Goal: Information Seeking & Learning: Learn about a topic

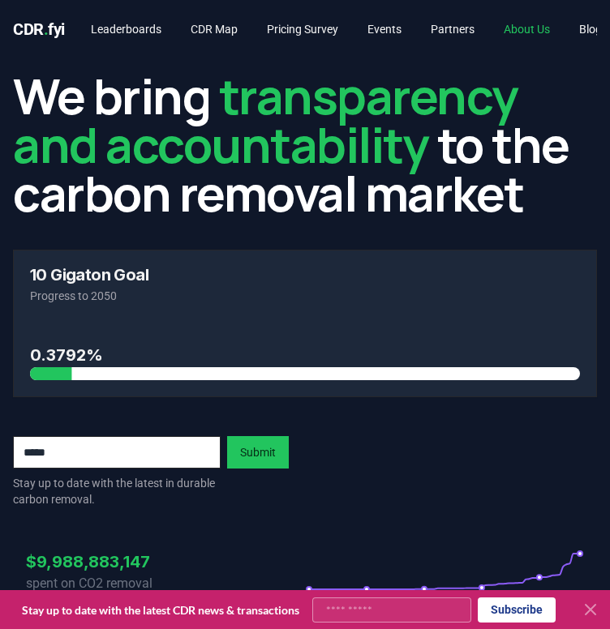
click at [546, 31] on link "About Us" at bounding box center [527, 29] width 72 height 29
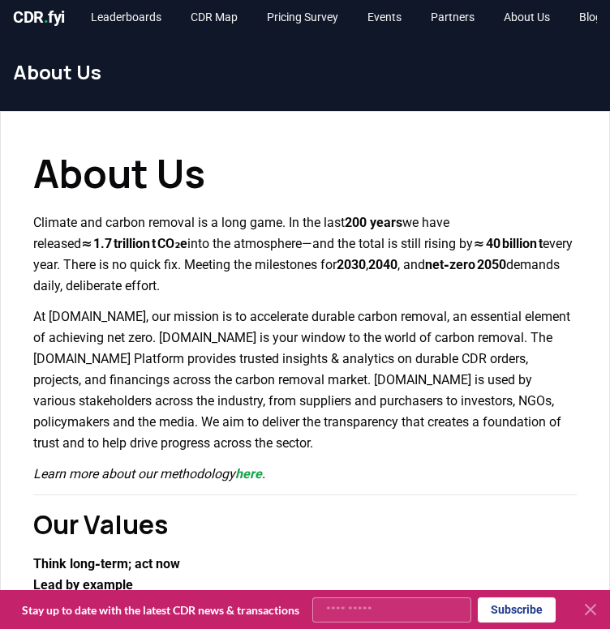
scroll to position [23, 0]
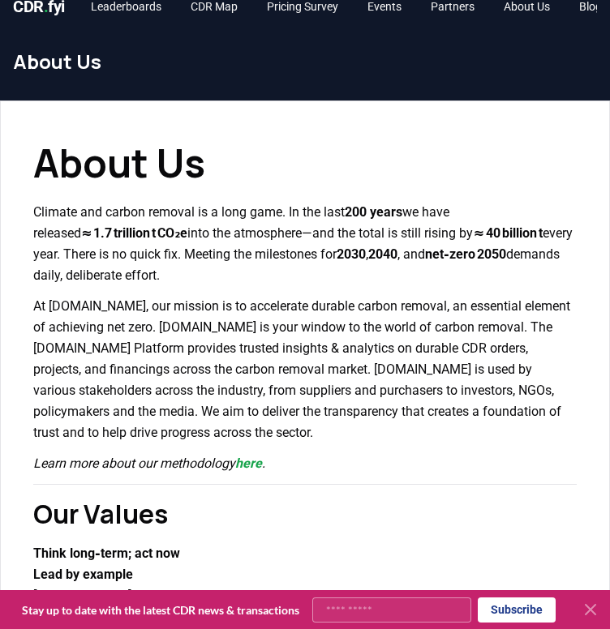
click at [318, 264] on p "Climate and carbon removal is a long game. In the last 200 years we have releas…" at bounding box center [304, 244] width 543 height 84
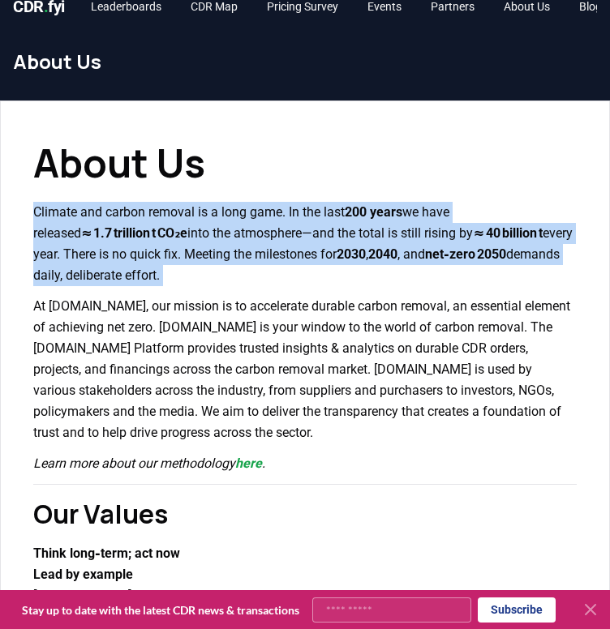
click at [318, 264] on p "Climate and carbon removal is a long game. In the last 200 years we have releas…" at bounding box center [304, 244] width 543 height 84
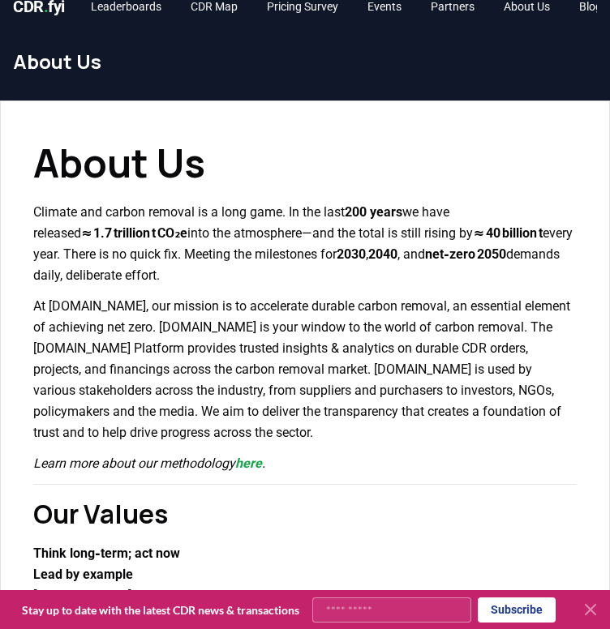
click at [325, 329] on p "At CDR.fyi, our mission is to accelerate durable carbon removal, an essential e…" at bounding box center [304, 370] width 543 height 148
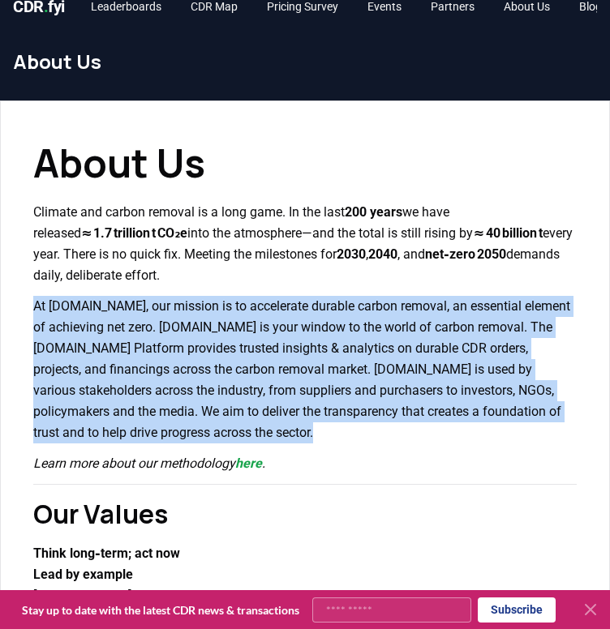
click at [325, 329] on p "At CDR.fyi, our mission is to accelerate durable carbon removal, an essential e…" at bounding box center [304, 370] width 543 height 148
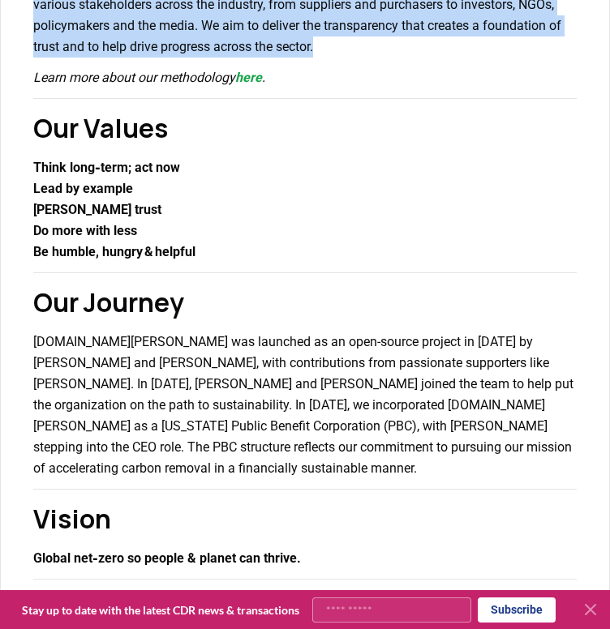
scroll to position [409, 0]
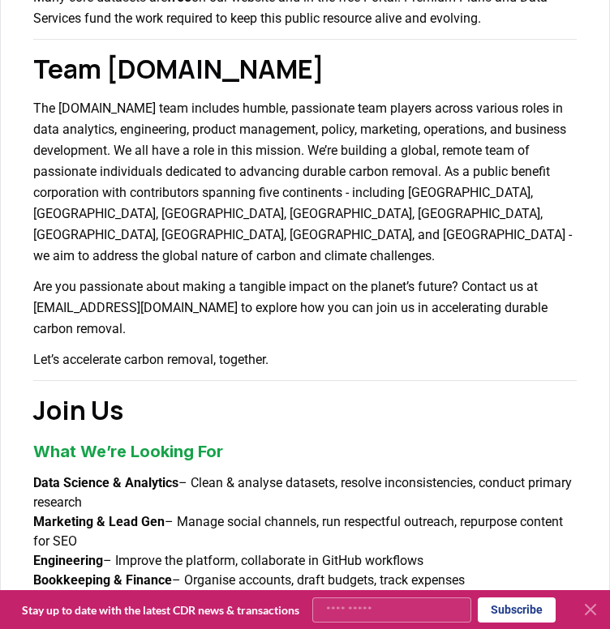
scroll to position [1377, 0]
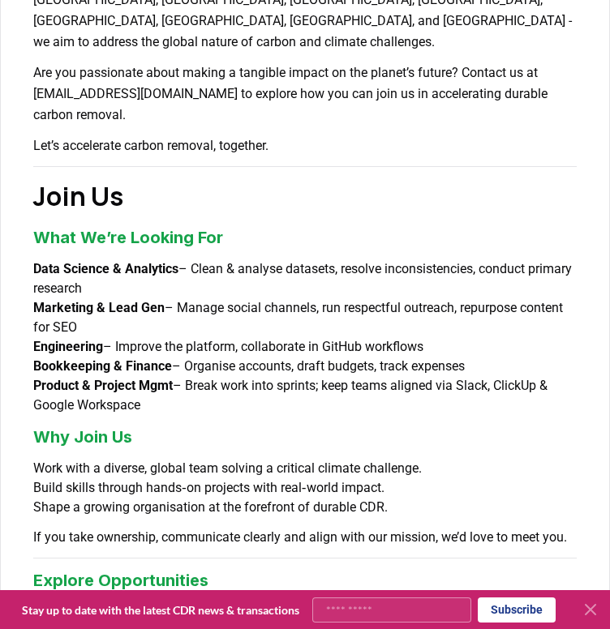
click at [339, 259] on li "Data Science & Analytics – Clean & analyse datasets, resolve inconsistencies, c…" at bounding box center [304, 278] width 543 height 39
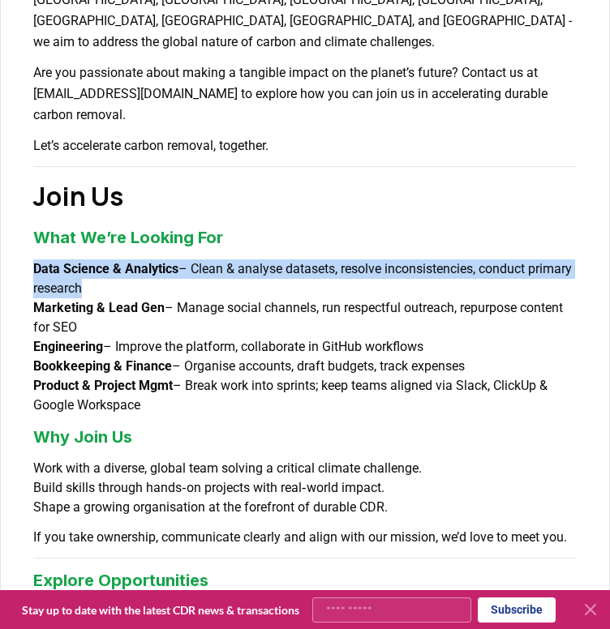
click at [339, 259] on li "Data Science & Analytics – Clean & analyse datasets, resolve inconsistencies, c…" at bounding box center [304, 278] width 543 height 39
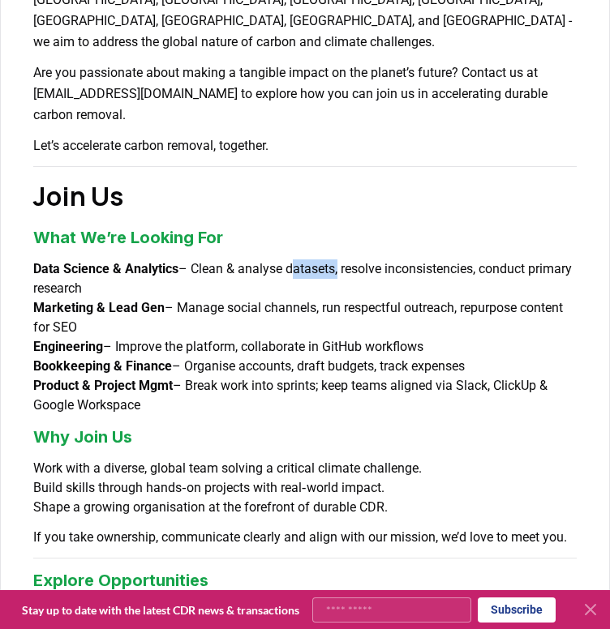
click at [339, 259] on li "Data Science & Analytics – Clean & analyse datasets, resolve inconsistencies, c…" at bounding box center [304, 278] width 543 height 39
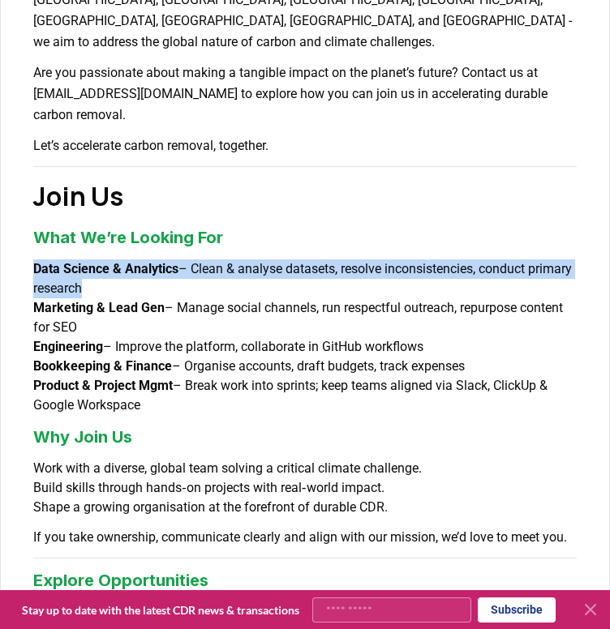
click at [339, 259] on li "Data Science & Analytics – Clean & analyse datasets, resolve inconsistencies, c…" at bounding box center [304, 278] width 543 height 39
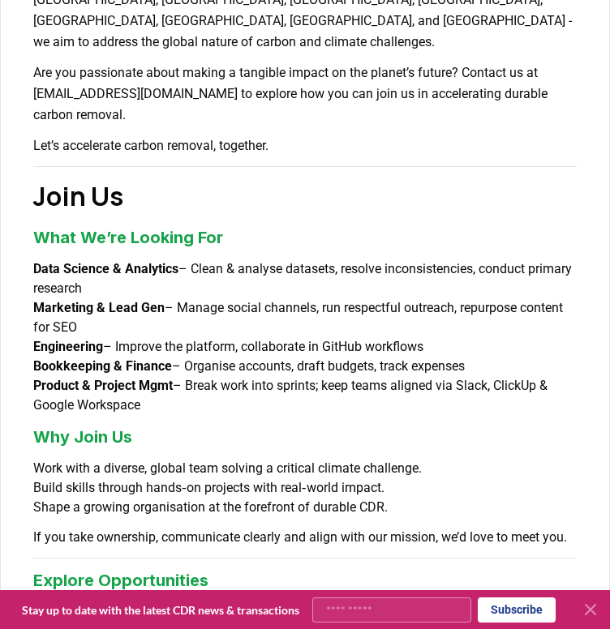
click at [311, 337] on li "Engineering – Improve the platform, collaborate in GitHub workflows" at bounding box center [304, 346] width 543 height 19
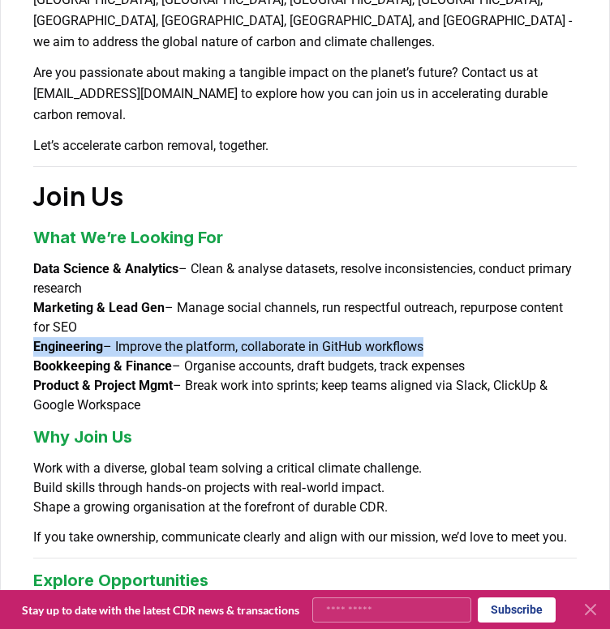
click at [311, 337] on li "Engineering – Improve the platform, collaborate in GitHub workflows" at bounding box center [304, 346] width 543 height 19
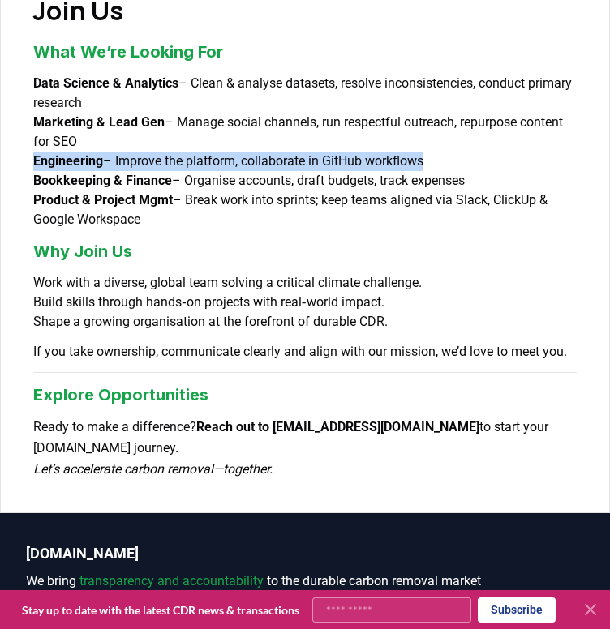
scroll to position [1556, 0]
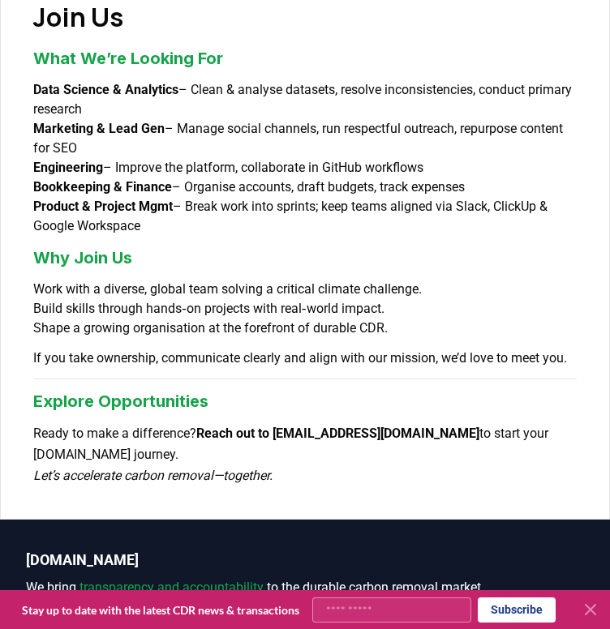
click at [311, 348] on p "If you take ownership, communicate clearly and align with our mission, we’d lov…" at bounding box center [304, 358] width 543 height 21
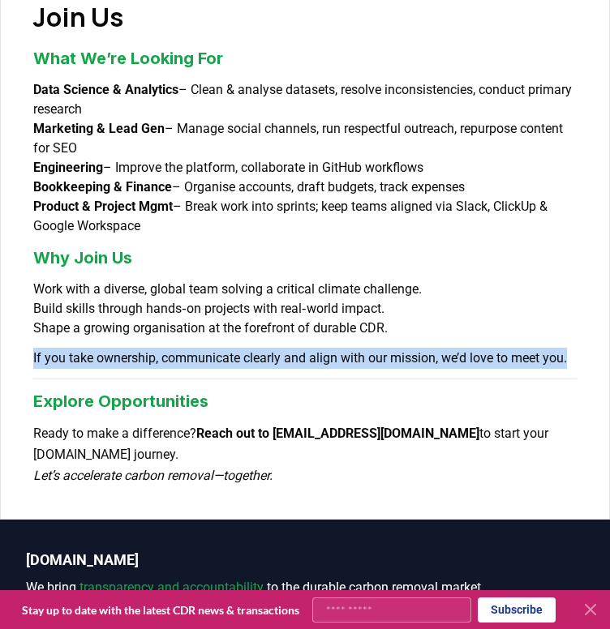
click at [311, 348] on p "If you take ownership, communicate clearly and align with our mission, we’d lov…" at bounding box center [304, 358] width 543 height 21
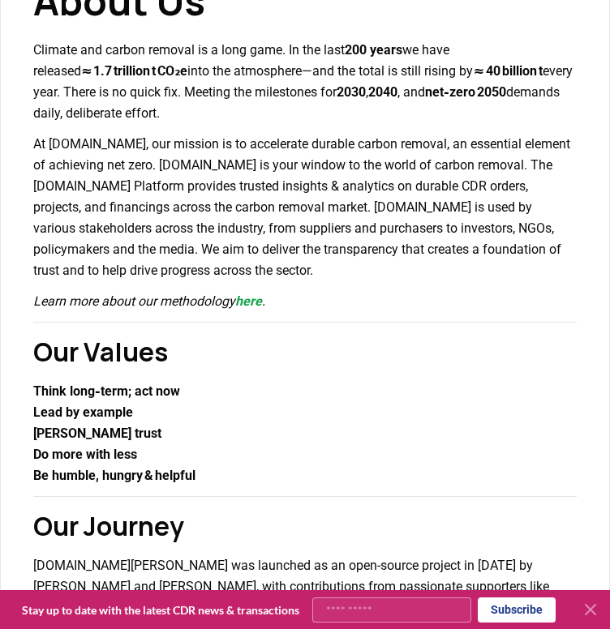
scroll to position [0, 0]
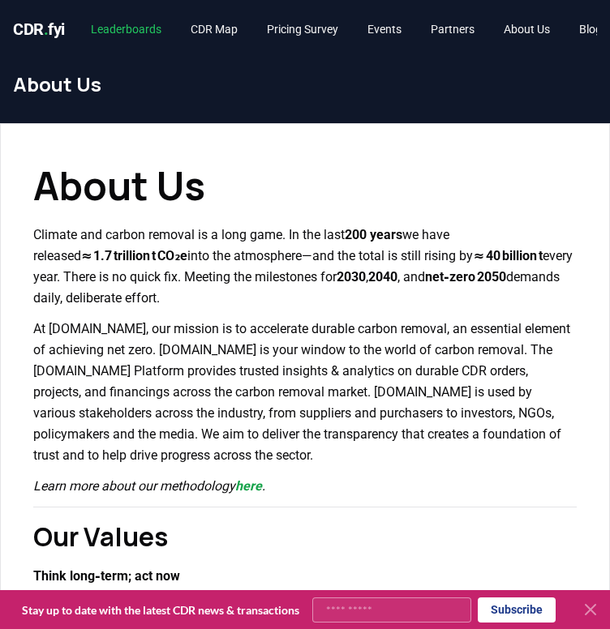
click at [146, 24] on link "Leaderboards" at bounding box center [126, 29] width 96 height 29
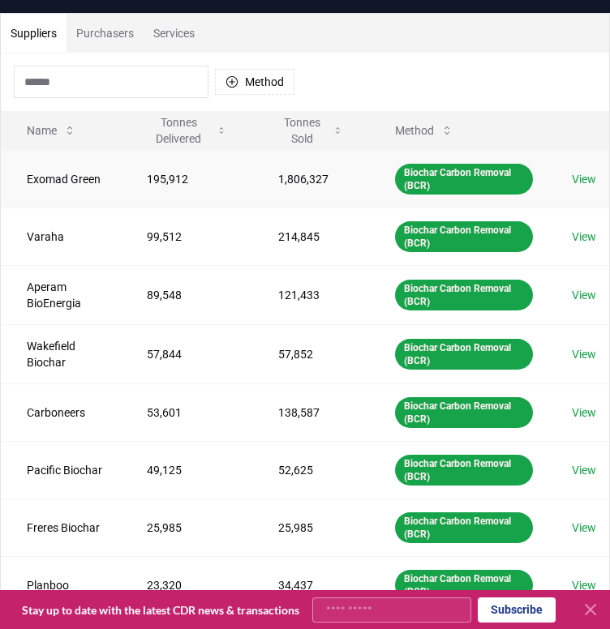
scroll to position [590, 0]
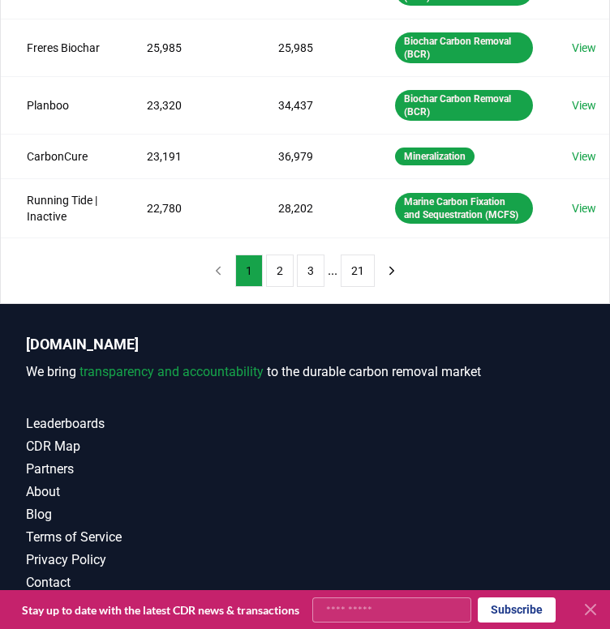
click at [295, 273] on ul "1 2 3 ... 21" at bounding box center [304, 271] width 139 height 32
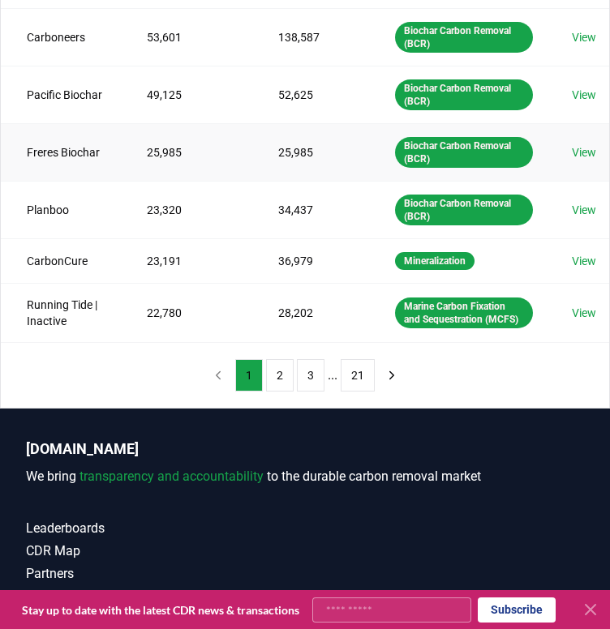
scroll to position [487, 0]
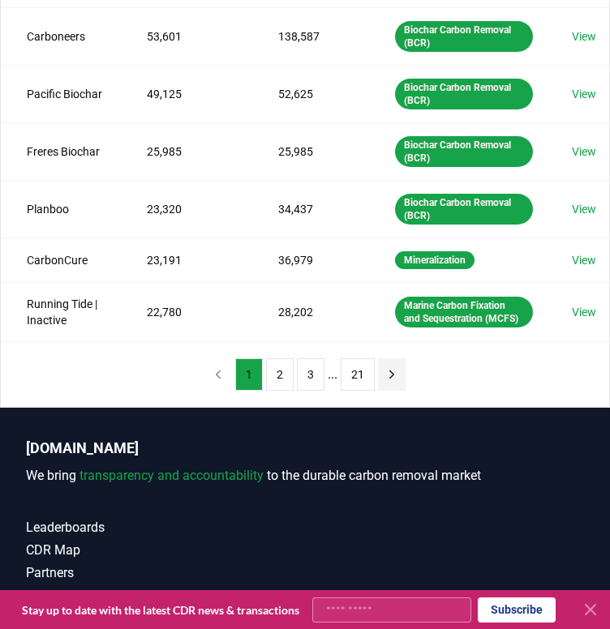
click at [386, 379] on icon "next page" at bounding box center [391, 374] width 15 height 15
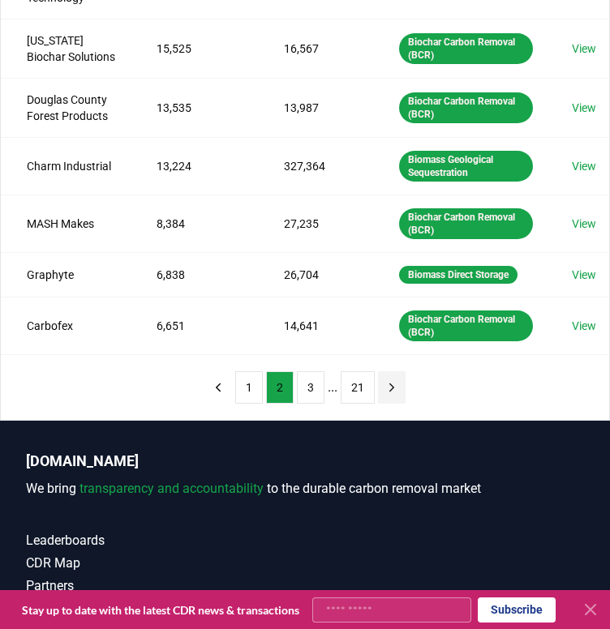
click at [390, 388] on icon "next page" at bounding box center [392, 387] width 4 height 7
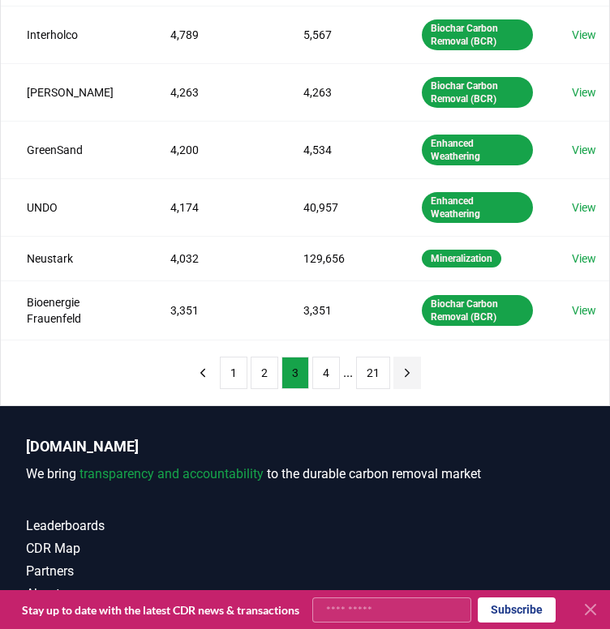
click at [387, 388] on div "1 2 3 4 ... 21" at bounding box center [305, 373] width 264 height 65
click at [483, 145] on div "Enhanced Weathering" at bounding box center [477, 150] width 111 height 31
click at [65, 143] on td "GreenSand" at bounding box center [73, 150] width 144 height 58
click at [574, 157] on td "View" at bounding box center [577, 150] width 63 height 58
click at [578, 150] on link "View" at bounding box center [584, 150] width 24 height 16
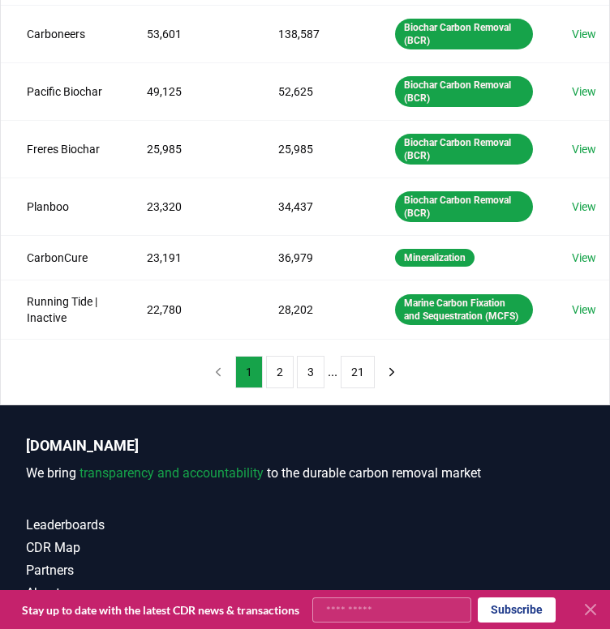
scroll to position [490, 0]
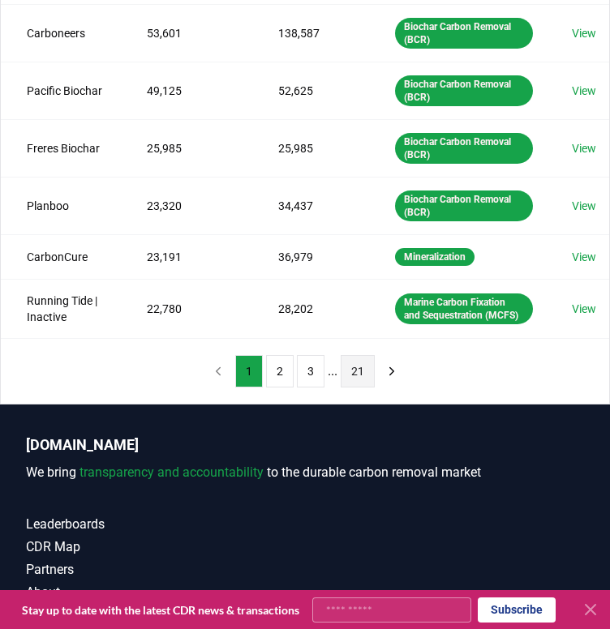
click at [351, 381] on button "21" at bounding box center [358, 371] width 34 height 32
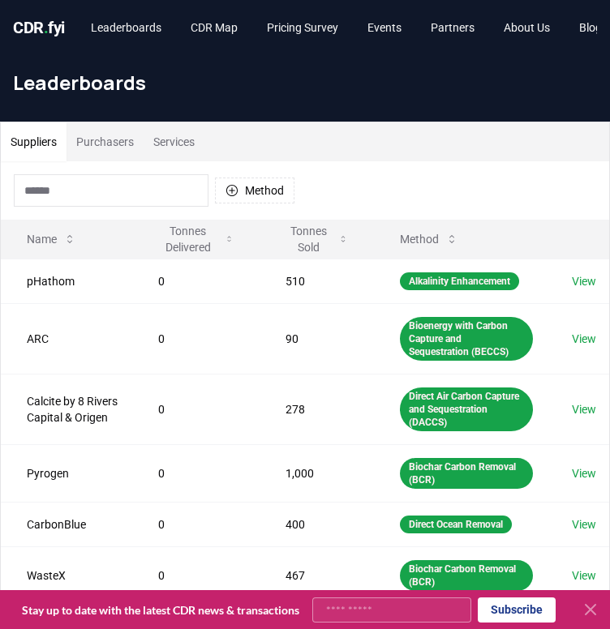
scroll to position [271, 0]
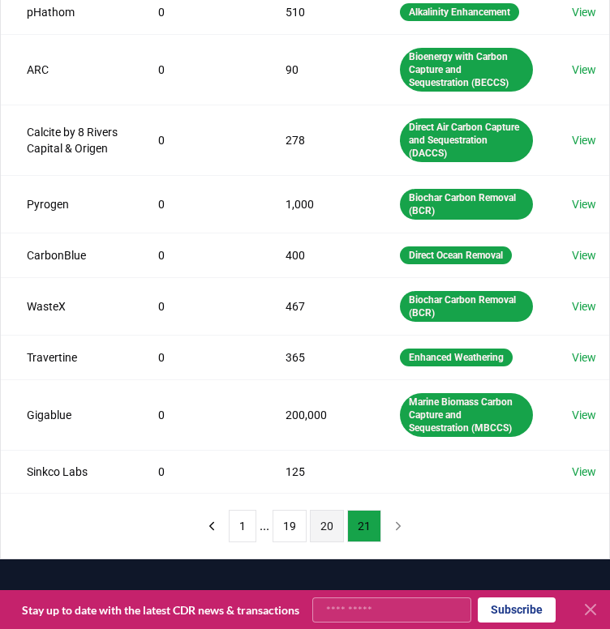
click at [319, 515] on button "20" at bounding box center [327, 526] width 34 height 32
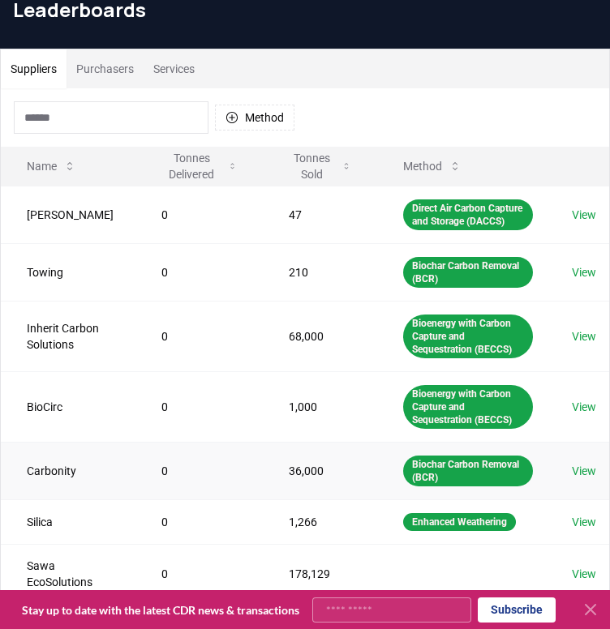
scroll to position [636, 0]
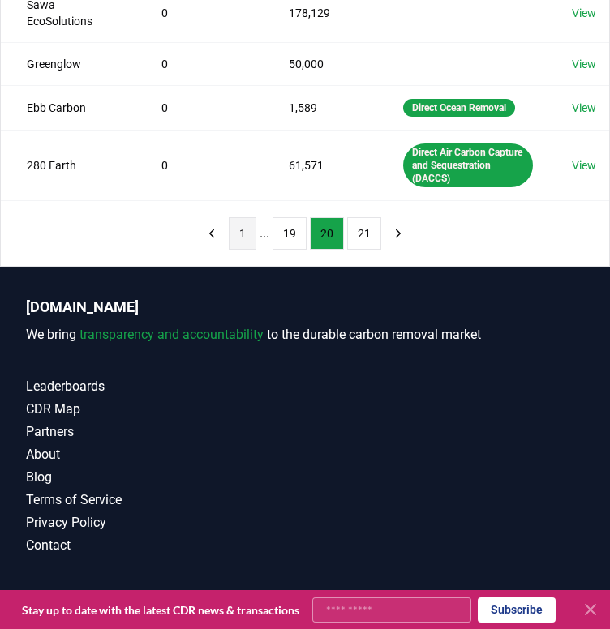
click at [243, 246] on button "1" at bounding box center [243, 233] width 28 height 32
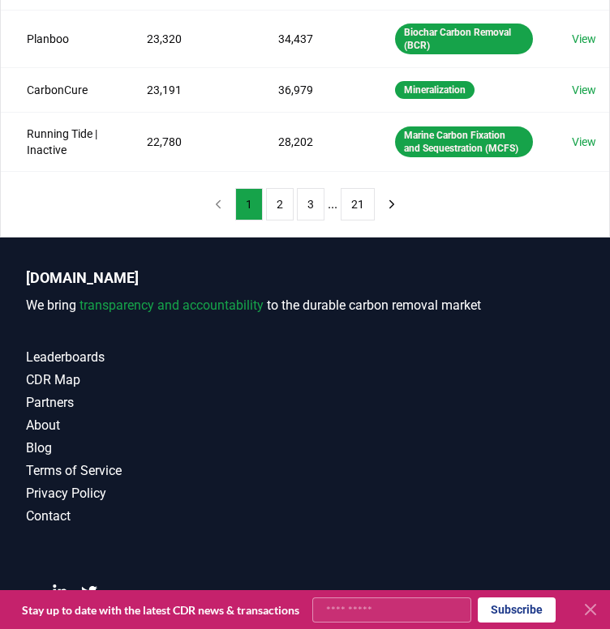
scroll to position [658, 0]
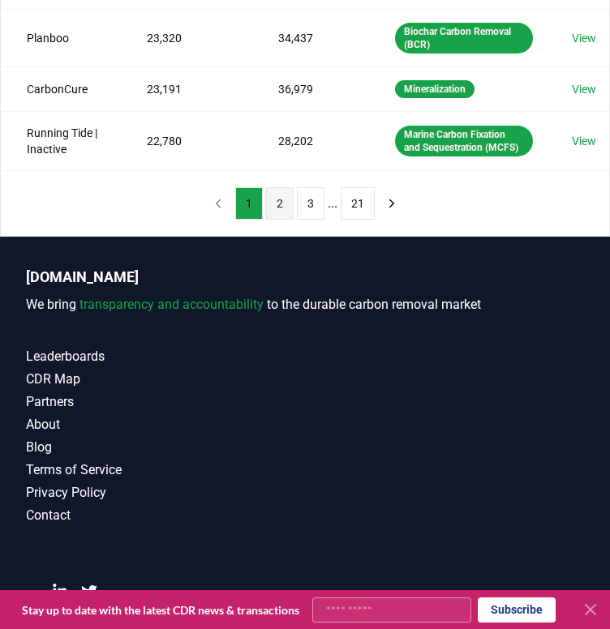
click at [275, 208] on button "2" at bounding box center [280, 203] width 28 height 32
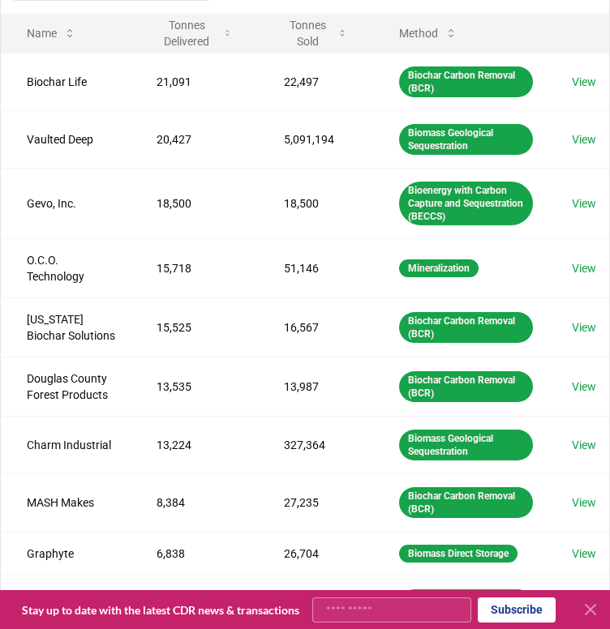
scroll to position [206, 0]
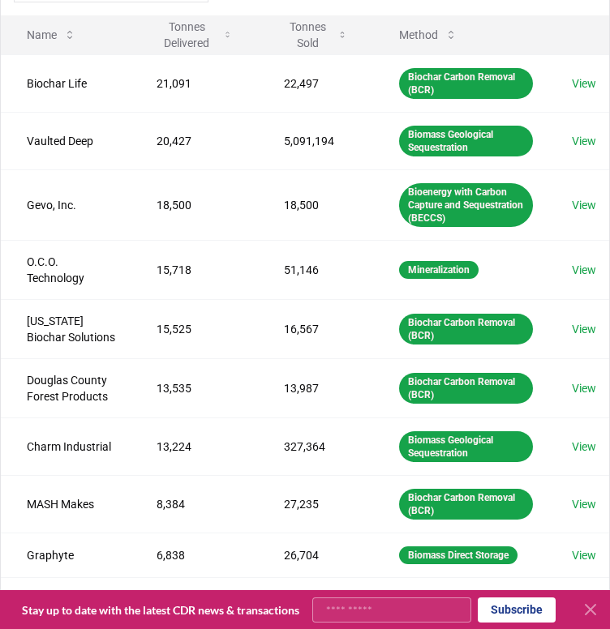
click at [275, 208] on td "18,500" at bounding box center [315, 204] width 114 height 71
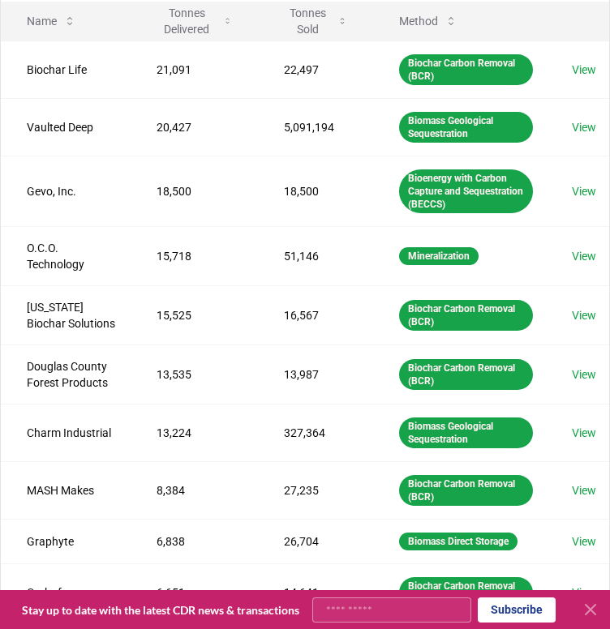
scroll to position [551, 0]
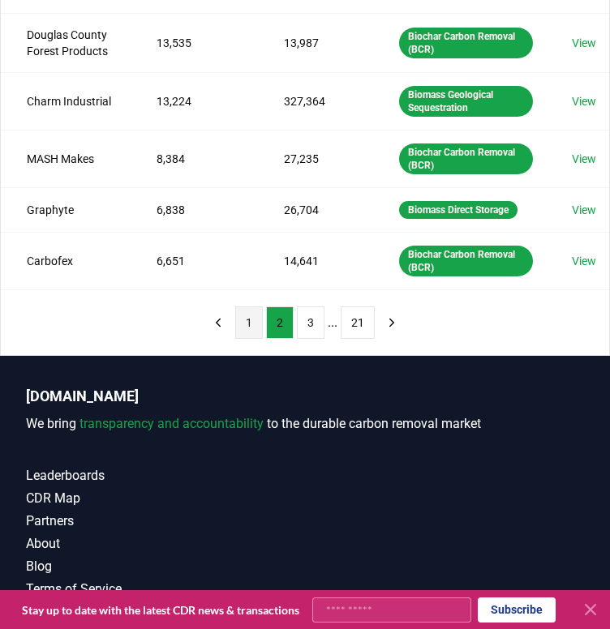
click at [250, 333] on button "1" at bounding box center [249, 323] width 28 height 32
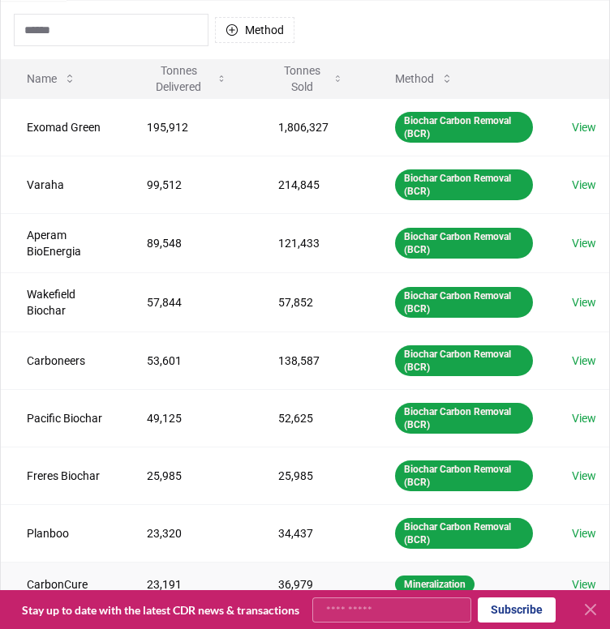
scroll to position [0, 0]
